Goal: Contribute content: Add original content to the website for others to see

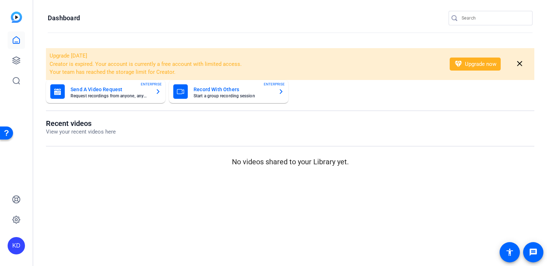
click at [476, 14] on input "Search" at bounding box center [493, 18] width 65 height 9
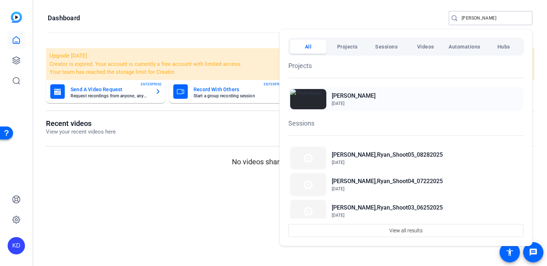
type input "[PERSON_NAME]"
click at [380, 93] on div "Williams, Ryan Apr 8, 2025" at bounding box center [405, 99] width 235 height 24
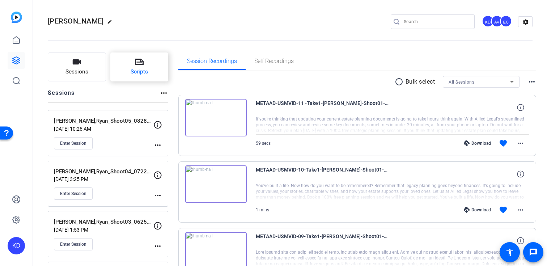
click at [153, 75] on button "Scripts" at bounding box center [139, 66] width 58 height 29
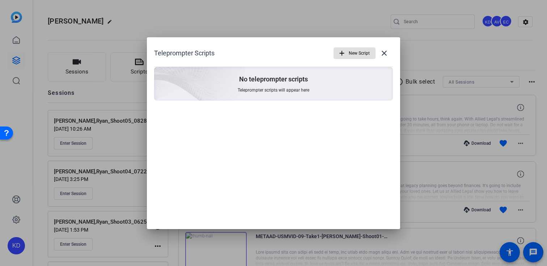
click at [347, 55] on span "button" at bounding box center [354, 52] width 41 height 17
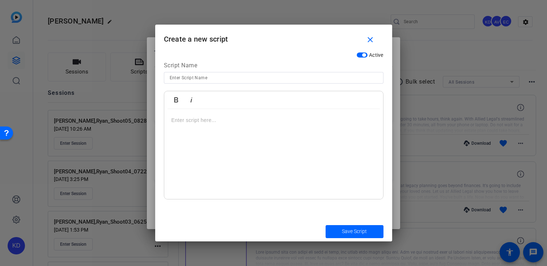
click at [272, 124] on p at bounding box center [273, 120] width 204 height 8
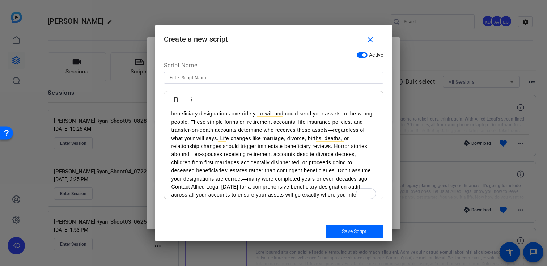
scroll to position [22, 0]
click at [236, 74] on input at bounding box center [274, 77] width 208 height 9
paste input "US-SMVID-42I - Keeping Your Beneficiary Designations Updated"
type input "US-SMVID-42I - Keeping Your Beneficiary Designations Updated"
click at [338, 230] on span "submit" at bounding box center [354, 231] width 58 height 17
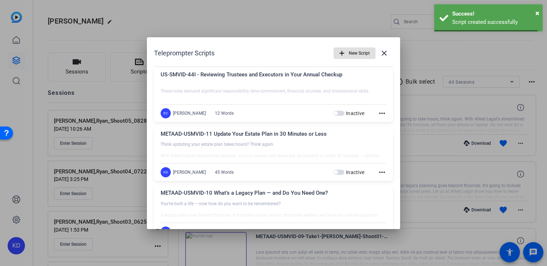
click at [356, 57] on span "New Script" at bounding box center [358, 53] width 21 height 14
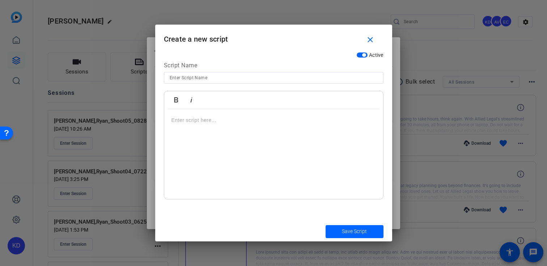
click at [253, 125] on div at bounding box center [273, 154] width 219 height 90
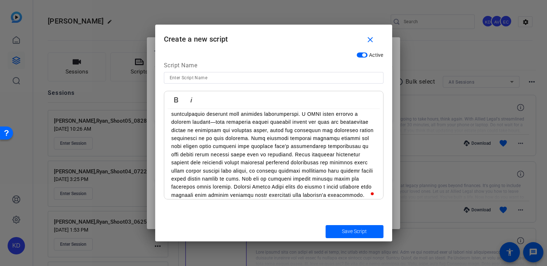
scroll to position [30, 0]
click at [214, 79] on input at bounding box center [274, 77] width 208 height 9
paste input "US-SMVID-47J - Using Trusts to Protect Children from Previous Marriages"
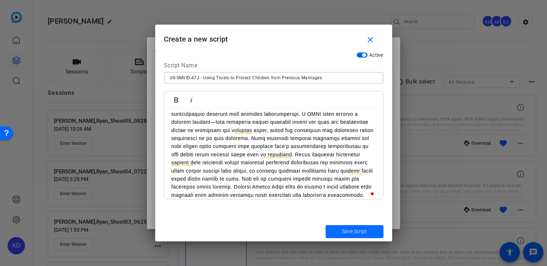
type input "US-SMVID-47J - Using Trusts to Protect Children from Previous Marriages"
click at [339, 236] on span "submit" at bounding box center [354, 231] width 58 height 17
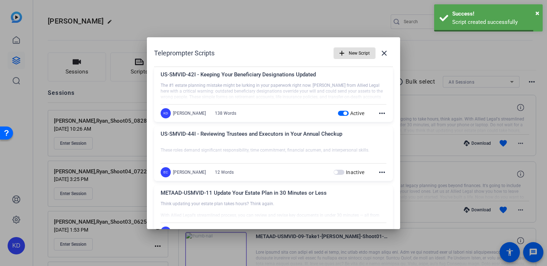
click at [347, 55] on span "button" at bounding box center [354, 52] width 41 height 17
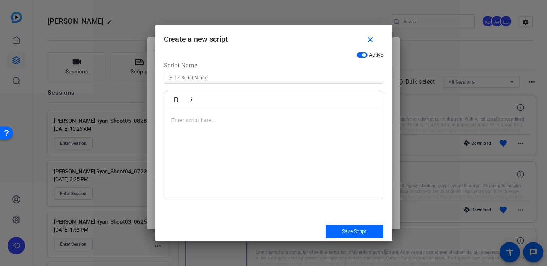
click at [232, 138] on div at bounding box center [273, 154] width 219 height 90
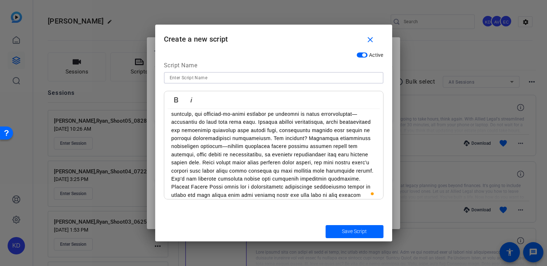
click at [249, 81] on input at bounding box center [274, 77] width 208 height 9
paste input "US-SMVID-48J - Beneficiary Designations: Critical in Second Marriages"
type input "US-SMVID-48J - Beneficiary Designations: Critical in Second Marriages"
click at [348, 227] on span "submit" at bounding box center [354, 231] width 58 height 17
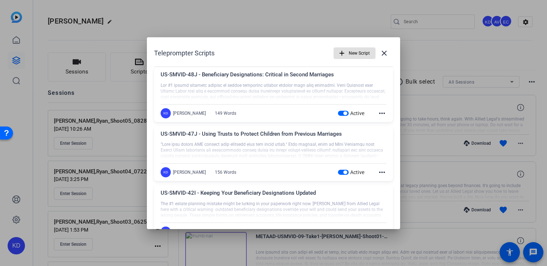
click at [348, 54] on span "button" at bounding box center [354, 52] width 41 height 17
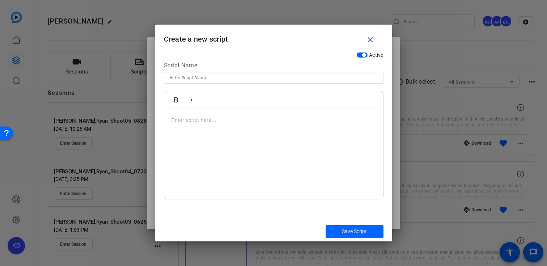
click at [247, 79] on input at bounding box center [274, 77] width 208 height 9
paste input "EST-SMVID-31 Where should I store my will"
type input "EST-SMVID-31 Where should I store my will"
drag, startPoint x: 247, startPoint y: 133, endPoint x: 398, endPoint y: -39, distance: 229.5
click at [398, 0] on html "Accessibility Screen-Reader Guide, Feedback, and Issue Reporting | New window K…" at bounding box center [273, 133] width 547 height 266
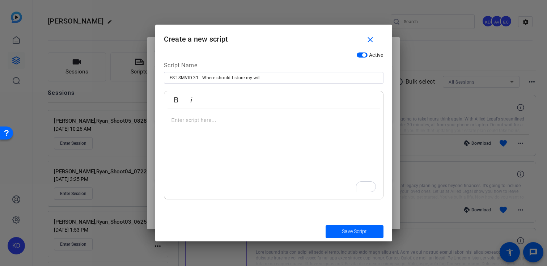
click at [221, 151] on div "To enrich screen reader interactions, please activate Accessibility in Grammarl…" at bounding box center [273, 154] width 219 height 90
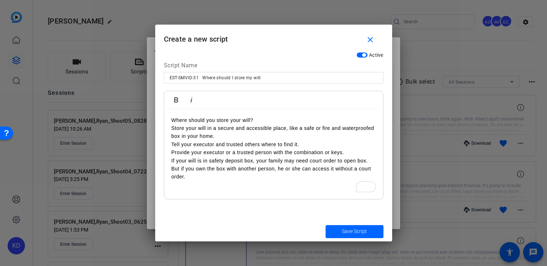
scroll to position [2640, 1]
click at [348, 236] on span "submit" at bounding box center [354, 231] width 58 height 17
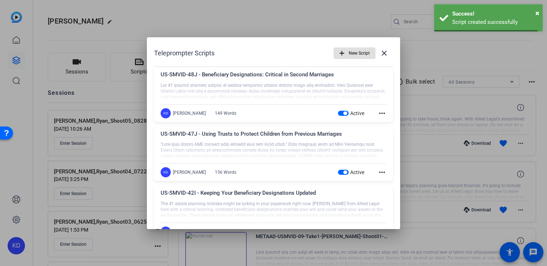
click at [355, 54] on span "New Script" at bounding box center [358, 53] width 21 height 14
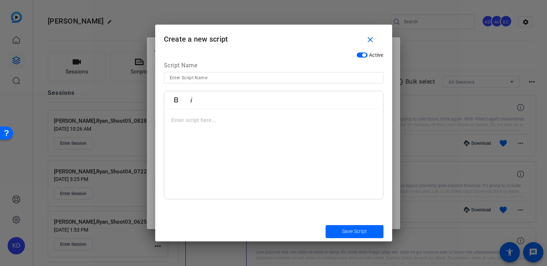
click at [300, 76] on input at bounding box center [274, 77] width 208 height 9
paste input "EST-SMVID-33 What is beneficiary designation"
type input "EST-SMVID-33 What is beneficiary designation"
click at [264, 146] on div "To enrich screen reader interactions, please activate Accessibility in Grammarl…" at bounding box center [273, 154] width 219 height 90
click at [202, 147] on div "To enrich screen reader interactions, please activate Accessibility in Grammarl…" at bounding box center [273, 154] width 219 height 90
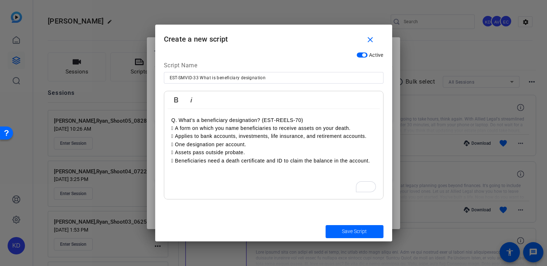
scroll to position [2155, 1]
click at [180, 119] on p "Q. What’s a beneficiary designation? (EST‐REELS‐70)" at bounding box center [273, 120] width 204 height 8
drag, startPoint x: 305, startPoint y: 117, endPoint x: 253, endPoint y: 118, distance: 52.4
click at [253, 118] on p "What’s a beneficiary designation? (EST‐REELS‐70)" at bounding box center [273, 120] width 204 height 8
drag, startPoint x: 177, startPoint y: 129, endPoint x: 171, endPoint y: 129, distance: 5.8
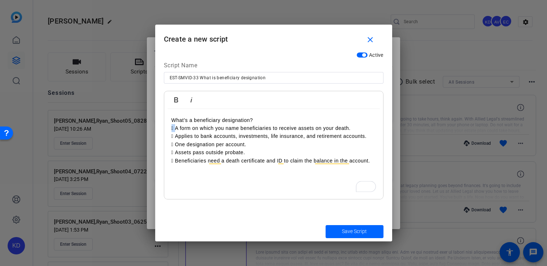
click at [171, 129] on p " A form on which you name beneficiaries to receive assets on your death." at bounding box center [273, 128] width 204 height 8
drag, startPoint x: 176, startPoint y: 138, endPoint x: 172, endPoint y: 138, distance: 4.3
click at [172, 138] on p " Applies to bank accounts, investments, life insurance, and retirement account…" at bounding box center [273, 136] width 204 height 8
drag, startPoint x: 177, startPoint y: 145, endPoint x: 167, endPoint y: 145, distance: 10.5
click at [167, 145] on div "What’s a beneficiary designation? A form on which you name beneficiaries to rec…" at bounding box center [273, 154] width 219 height 90
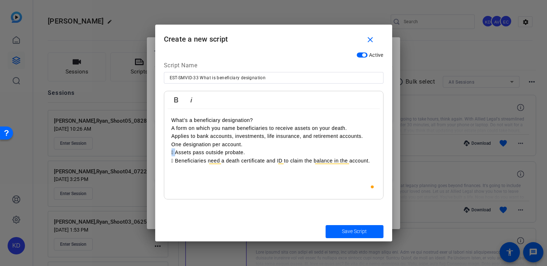
drag, startPoint x: 175, startPoint y: 154, endPoint x: 168, endPoint y: 154, distance: 6.9
click at [168, 154] on div "What’s a beneficiary designation? A form on which you name beneficiaries to rec…" at bounding box center [273, 154] width 219 height 90
drag, startPoint x: 176, startPoint y: 161, endPoint x: 171, endPoint y: 161, distance: 5.4
click at [171, 161] on div "What’s a beneficiary designation? A form on which you name beneficiaries to rec…" at bounding box center [273, 154] width 219 height 90
click at [328, 230] on span "submit" at bounding box center [354, 231] width 58 height 17
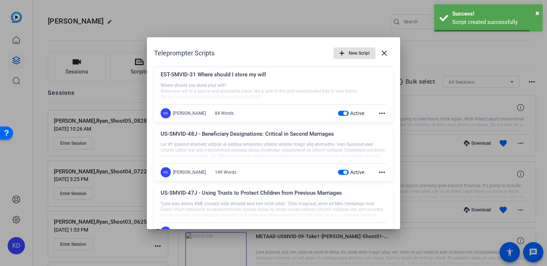
click at [363, 56] on span "New Script" at bounding box center [358, 53] width 21 height 14
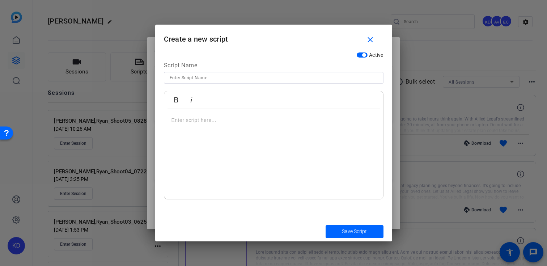
click at [290, 75] on input at bounding box center [274, 77] width 208 height 9
paste input "EST-SMVID-34 What’s a no-contest clause"
type input "EST-SMVID-34 What’s a no-contest clause"
click at [259, 127] on div at bounding box center [273, 154] width 219 height 90
click at [255, 164] on div "To enrich screen reader interactions, please activate Accessibility in Grammarl…" at bounding box center [273, 154] width 219 height 90
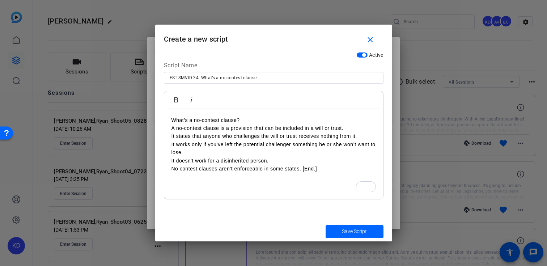
scroll to position [2300, 1]
click at [343, 228] on span "Save Script" at bounding box center [354, 231] width 25 height 8
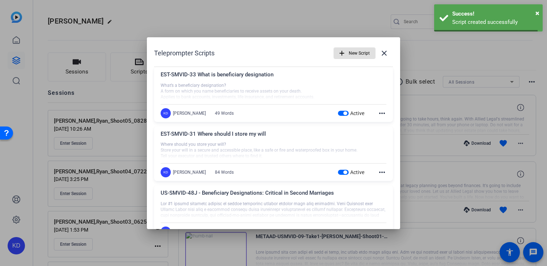
click at [349, 50] on span "New Script" at bounding box center [358, 53] width 21 height 14
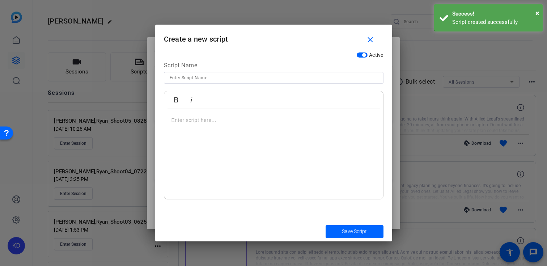
click at [247, 78] on input at bounding box center [274, 77] width 208 height 9
paste input "EST-SMVID-35 Can a person with [MEDICAL_DATA] make a will"
type input "EST-SMVID-35 Can a person with [MEDICAL_DATA] make a will"
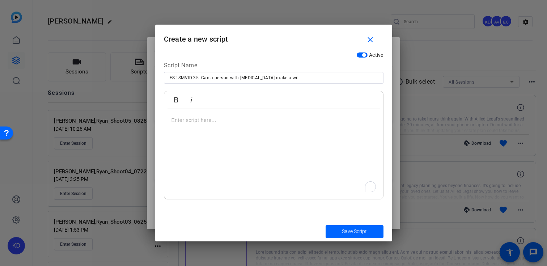
click at [246, 142] on div "To enrich screen reader interactions, please activate Accessibility in Grammarl…" at bounding box center [273, 154] width 219 height 90
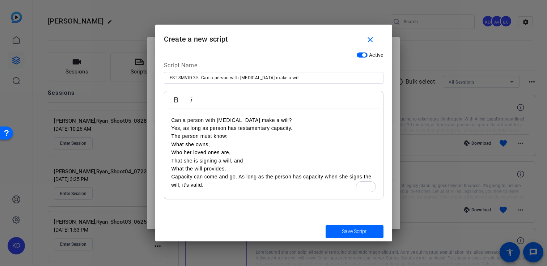
scroll to position [1734, 1]
click at [335, 228] on span "submit" at bounding box center [354, 231] width 58 height 17
